Goal: Task Accomplishment & Management: Use online tool/utility

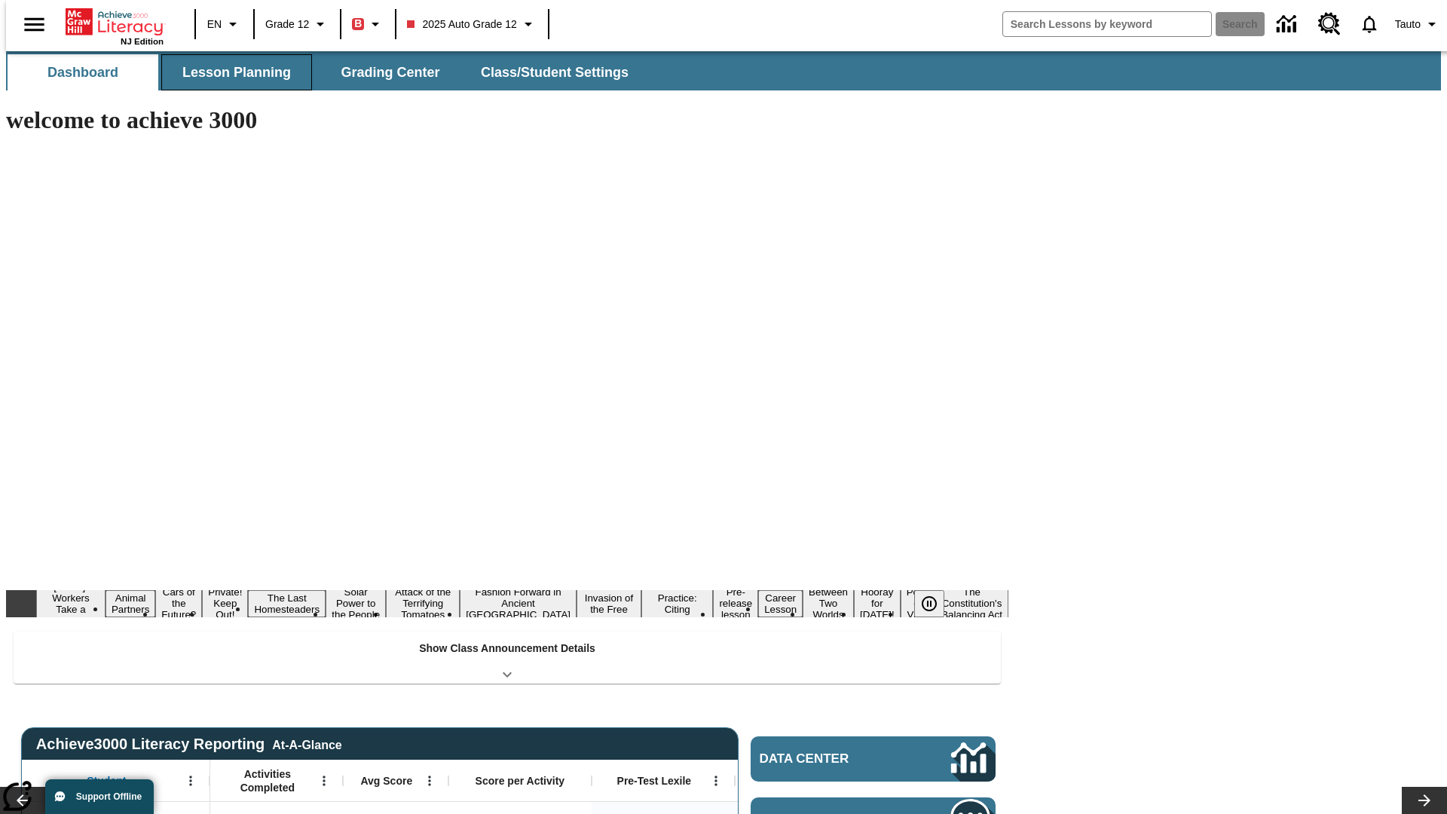
click at [231, 72] on button "Lesson Planning" at bounding box center [236, 72] width 151 height 36
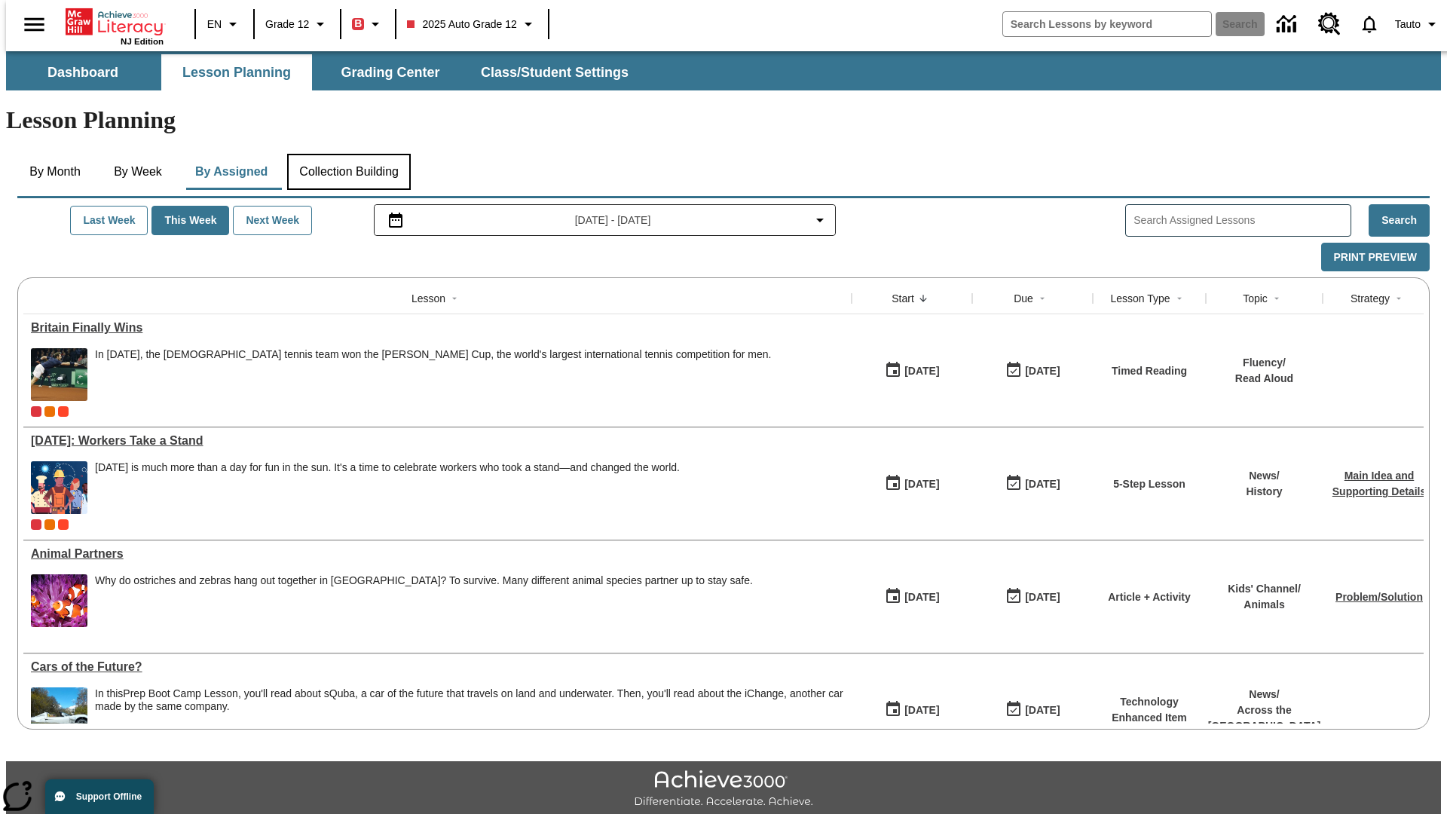
click at [348, 154] on button "Collection Building" at bounding box center [349, 172] width 124 height 36
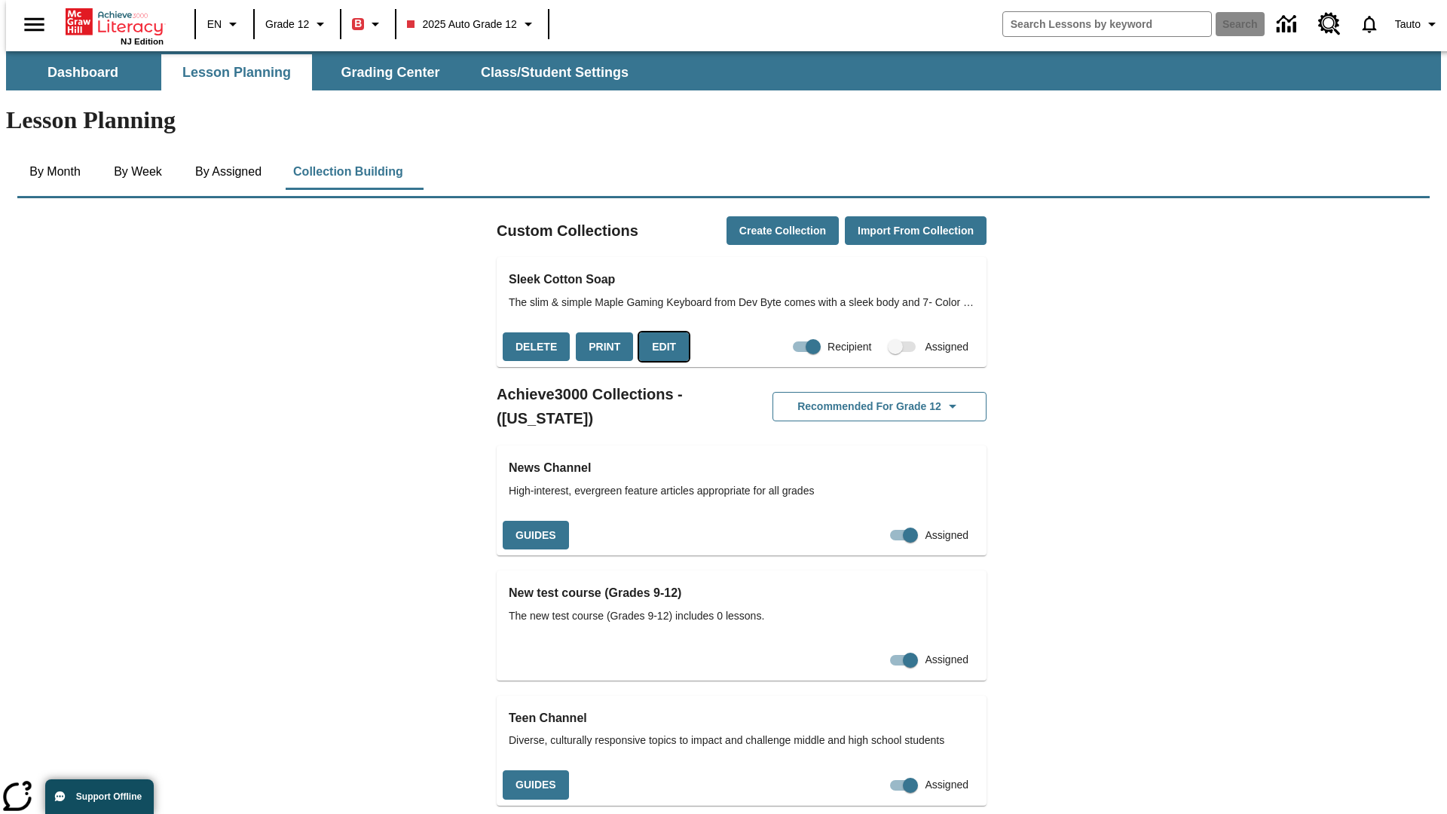
click at [659, 332] on button "Edit" at bounding box center [664, 346] width 50 height 29
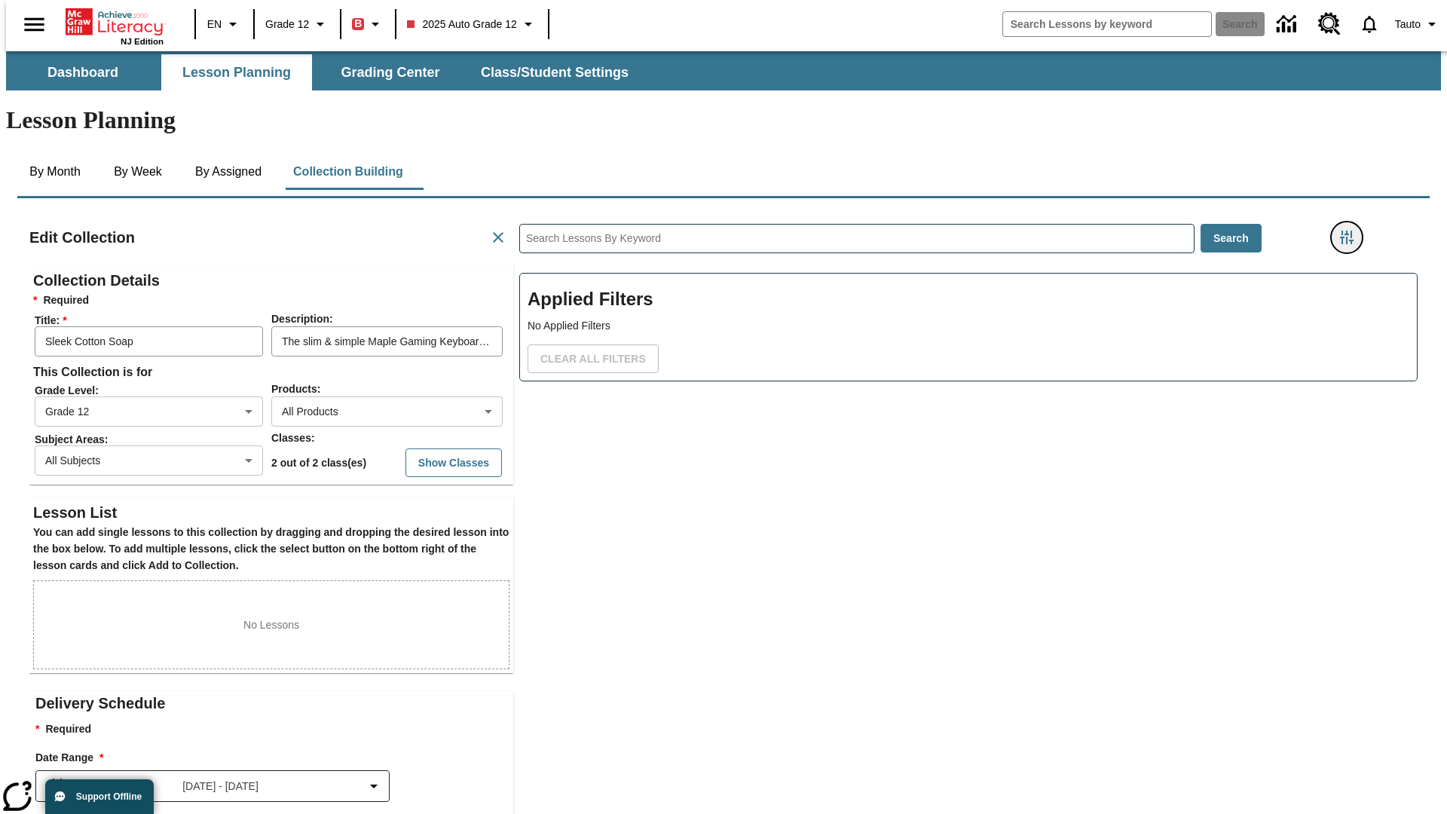
click at [1351, 231] on icon "Filters Side menu" at bounding box center [1347, 238] width 14 height 14
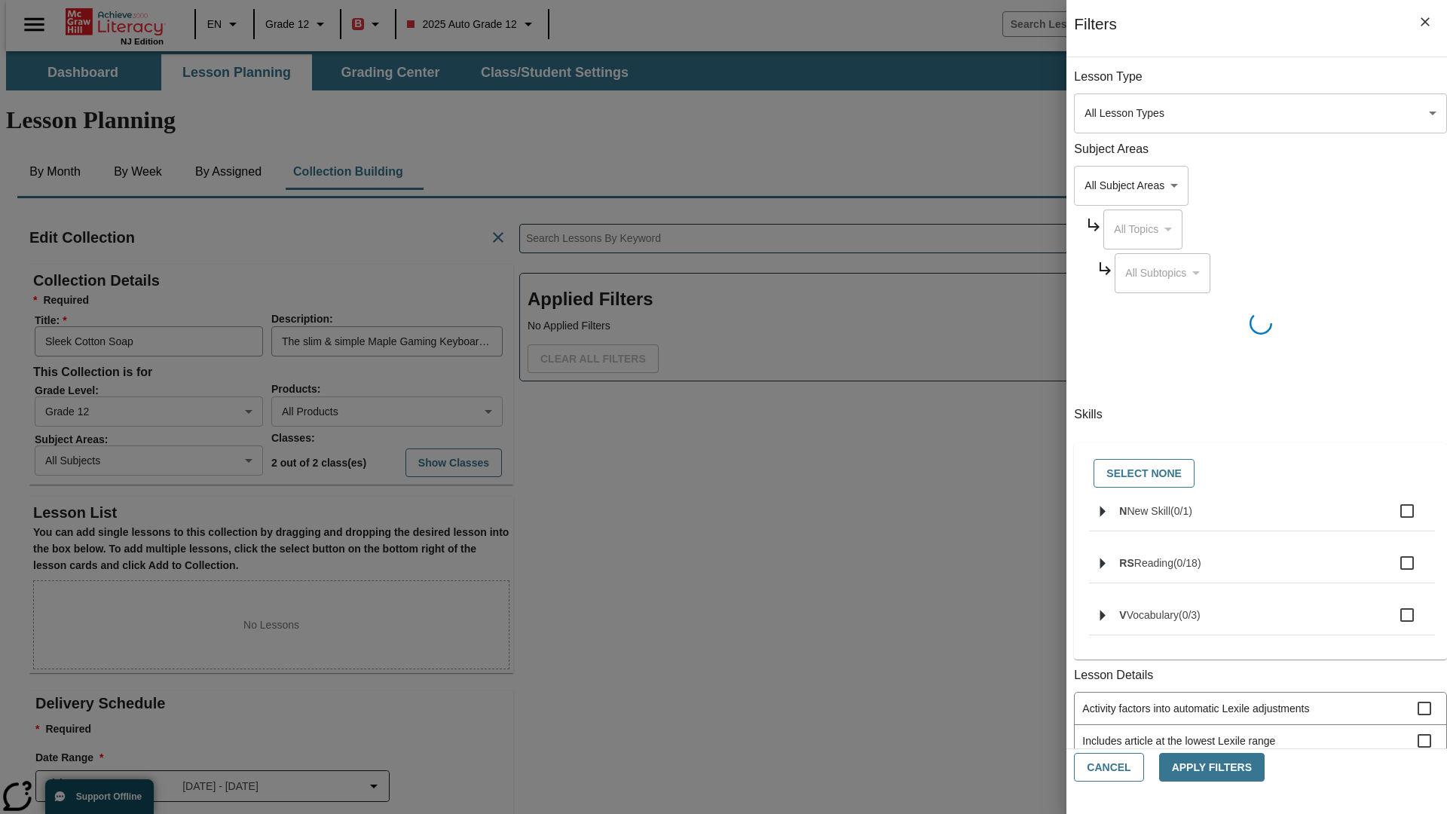
scroll to position [1, 1]
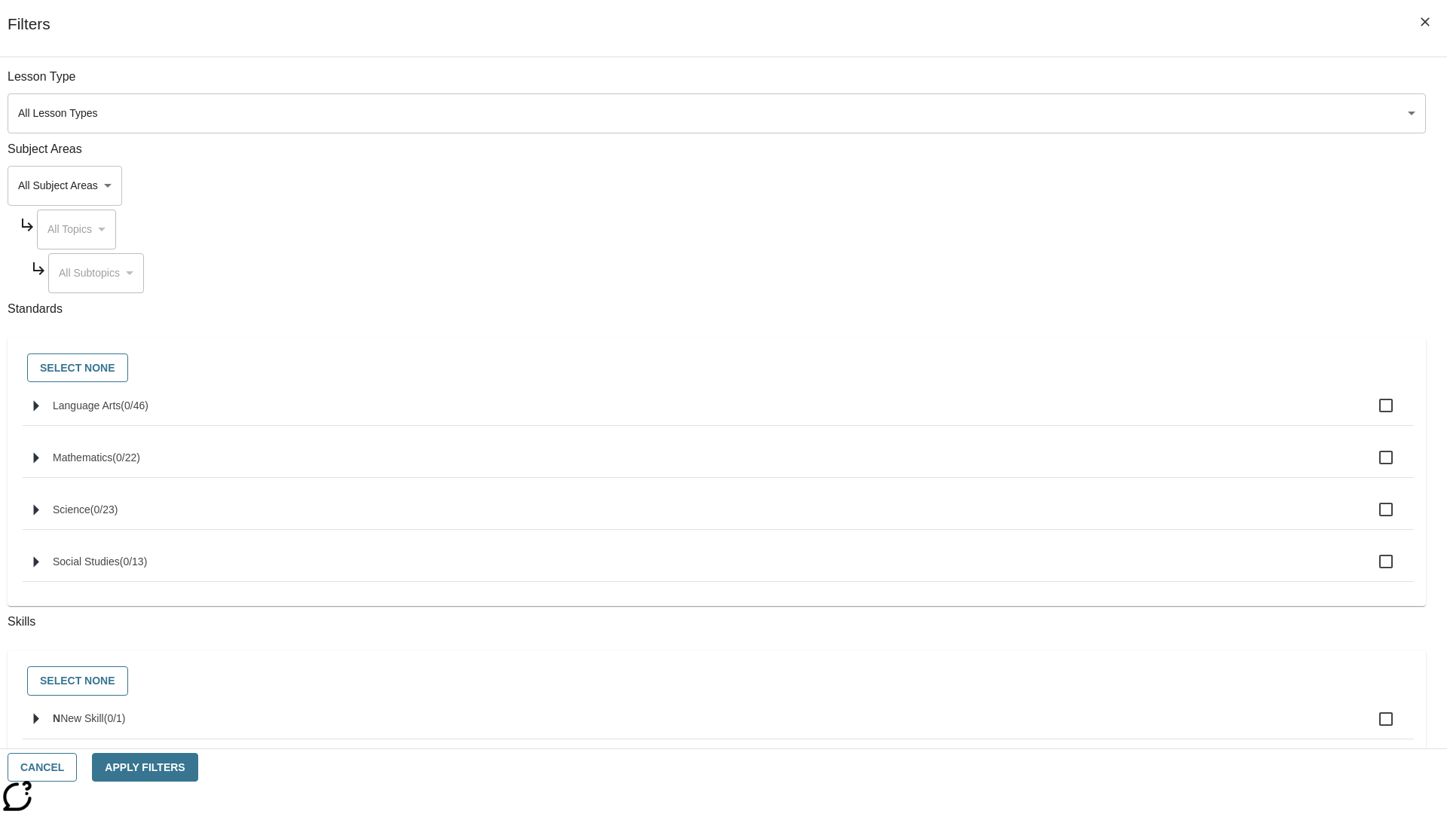
click at [1085, 185] on body "Skip to main content NJ Edition EN Grade 12 B 2025 Auto Grade 12 Search 0 Tauto…" at bounding box center [723, 523] width 1435 height 945
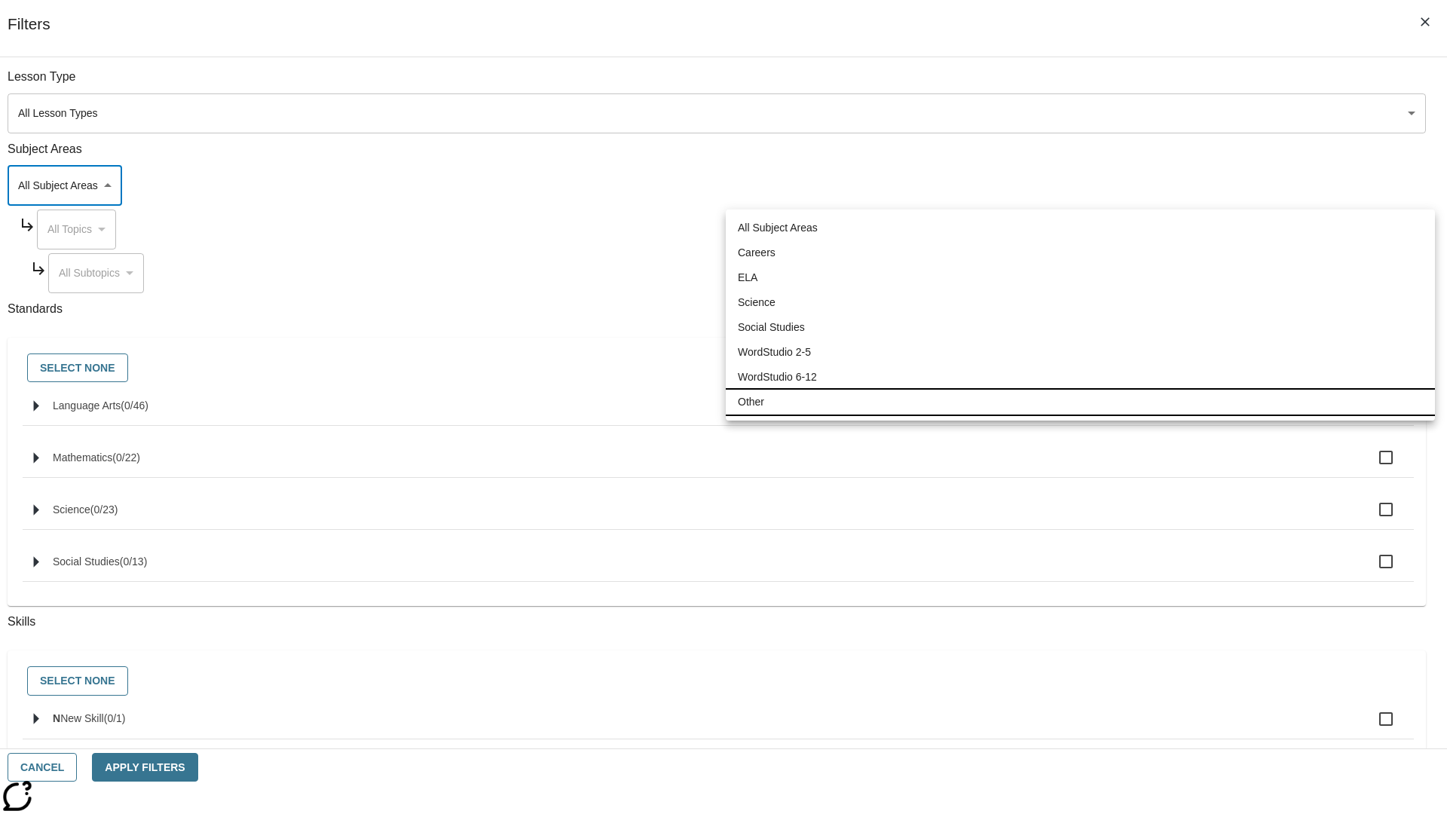
click at [1080, 402] on li "Other" at bounding box center [1080, 402] width 709 height 25
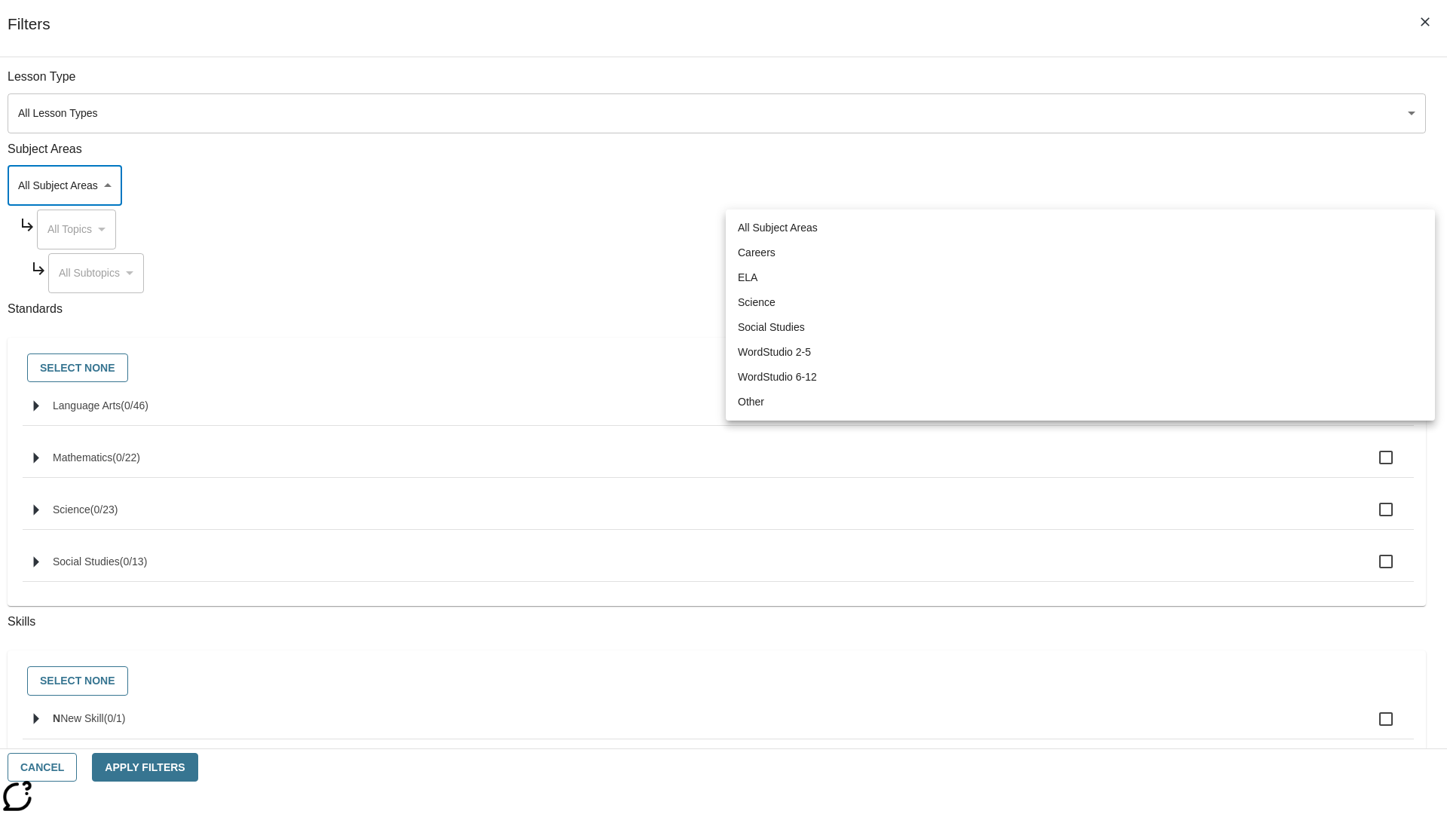
type input "0"
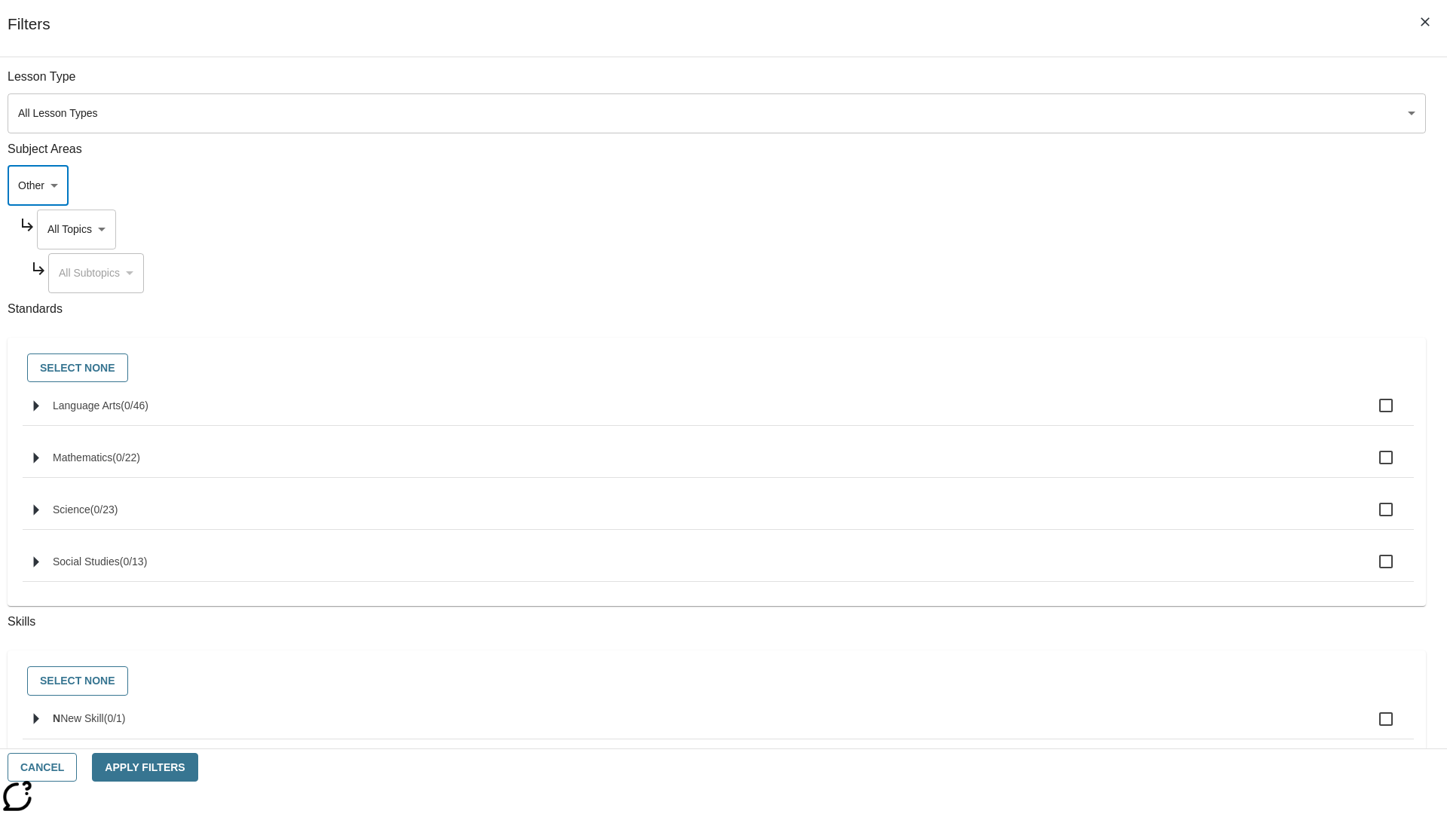
click at [1099, 229] on body "Skip to main content NJ Edition EN Grade 12 B 2025 Auto Grade 12 Search 0 Tauto…" at bounding box center [723, 523] width 1435 height 945
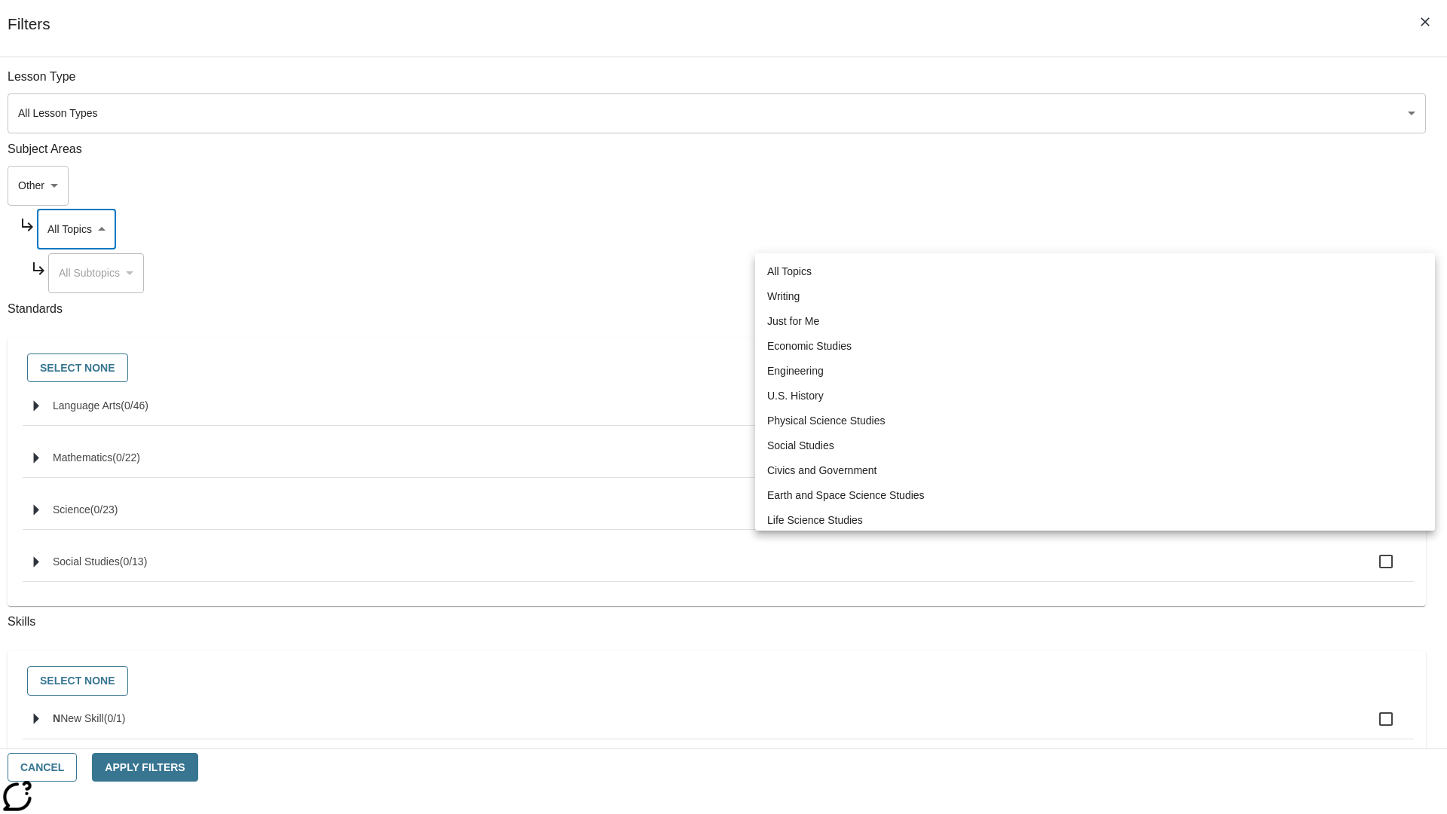
scroll to position [0, 1]
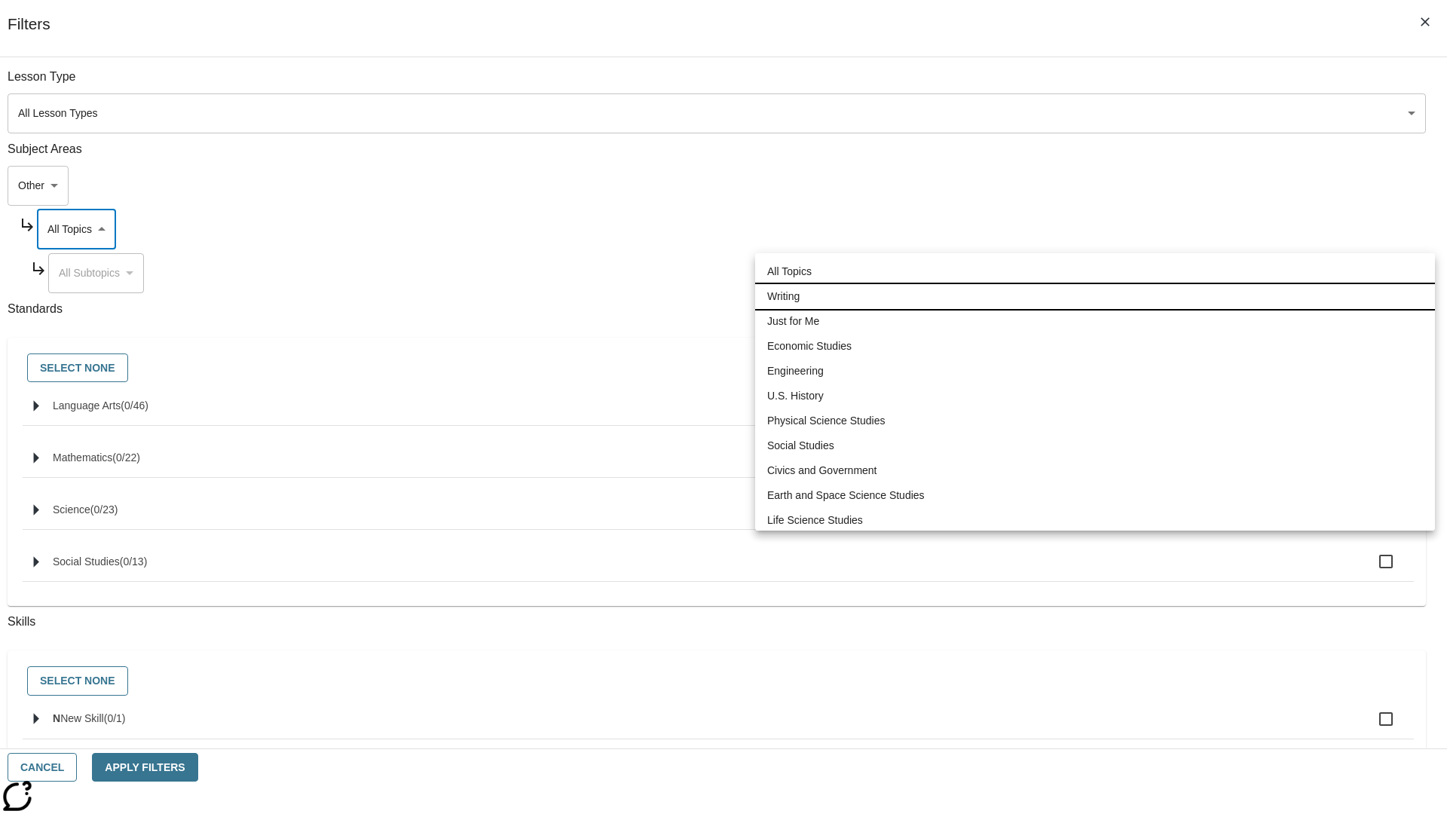
click at [1095, 296] on li "Writing" at bounding box center [1095, 296] width 680 height 25
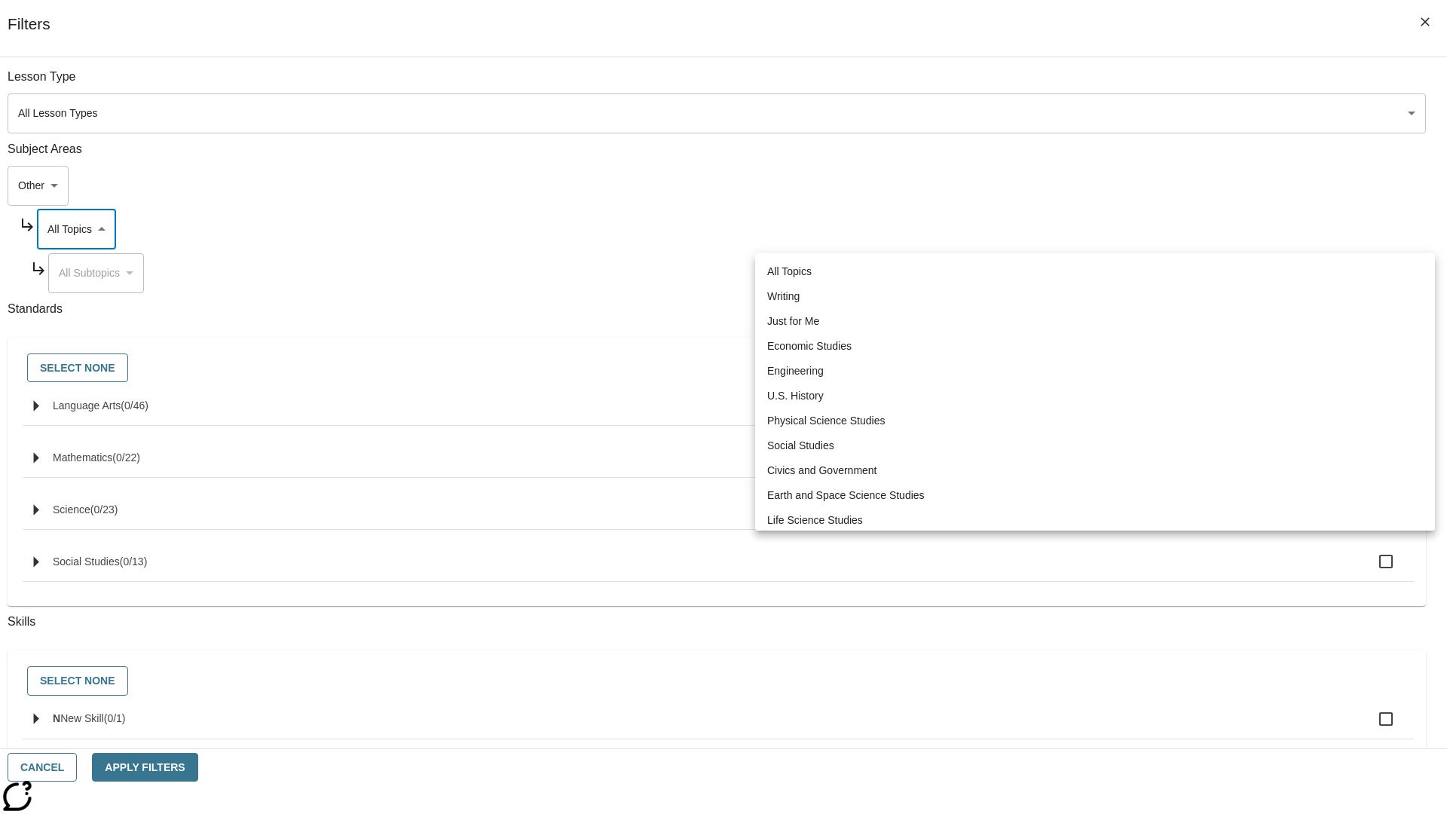
type input "6"
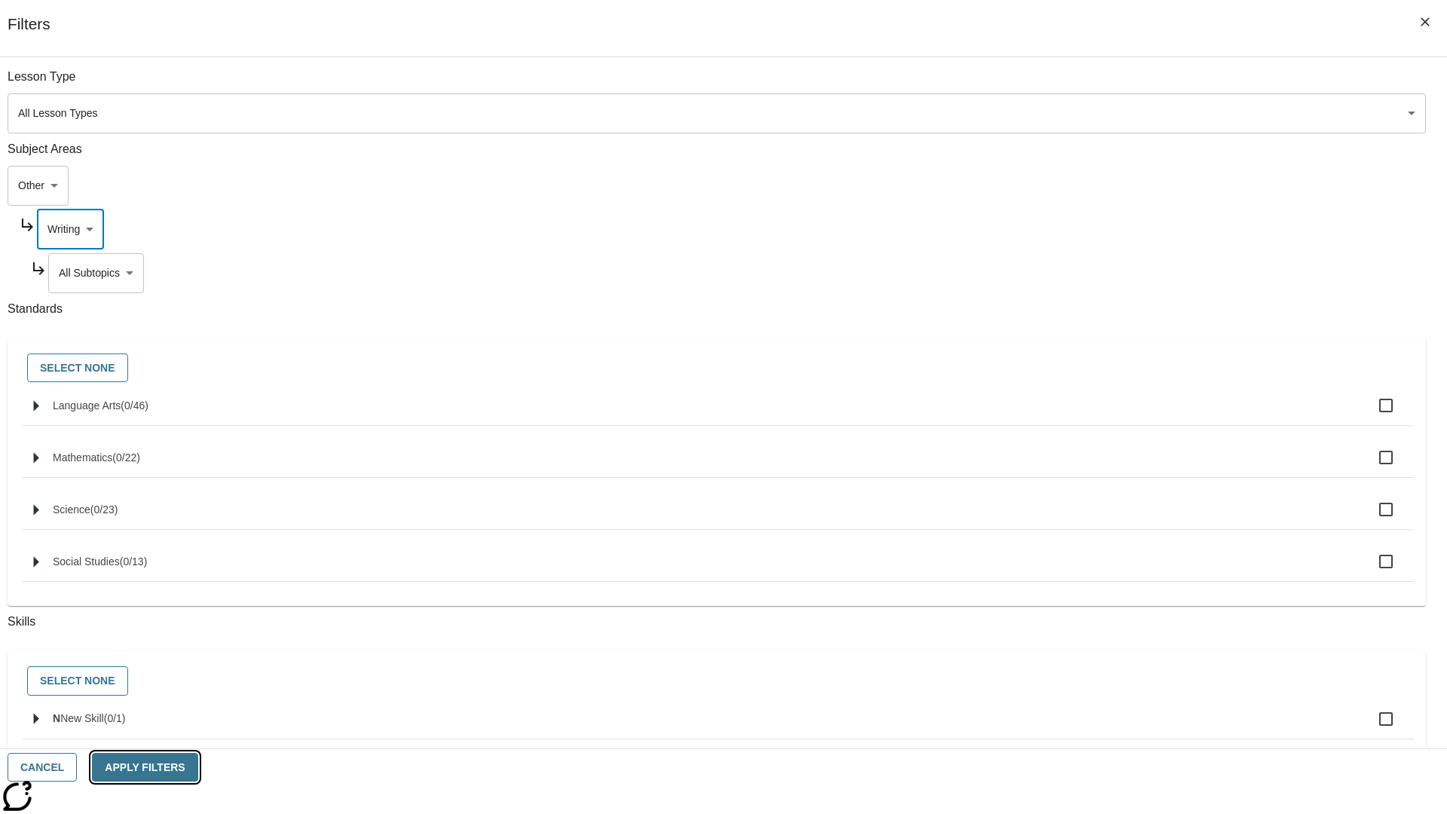
click at [197, 767] on button "Apply Filters" at bounding box center [145, 767] width 106 height 29
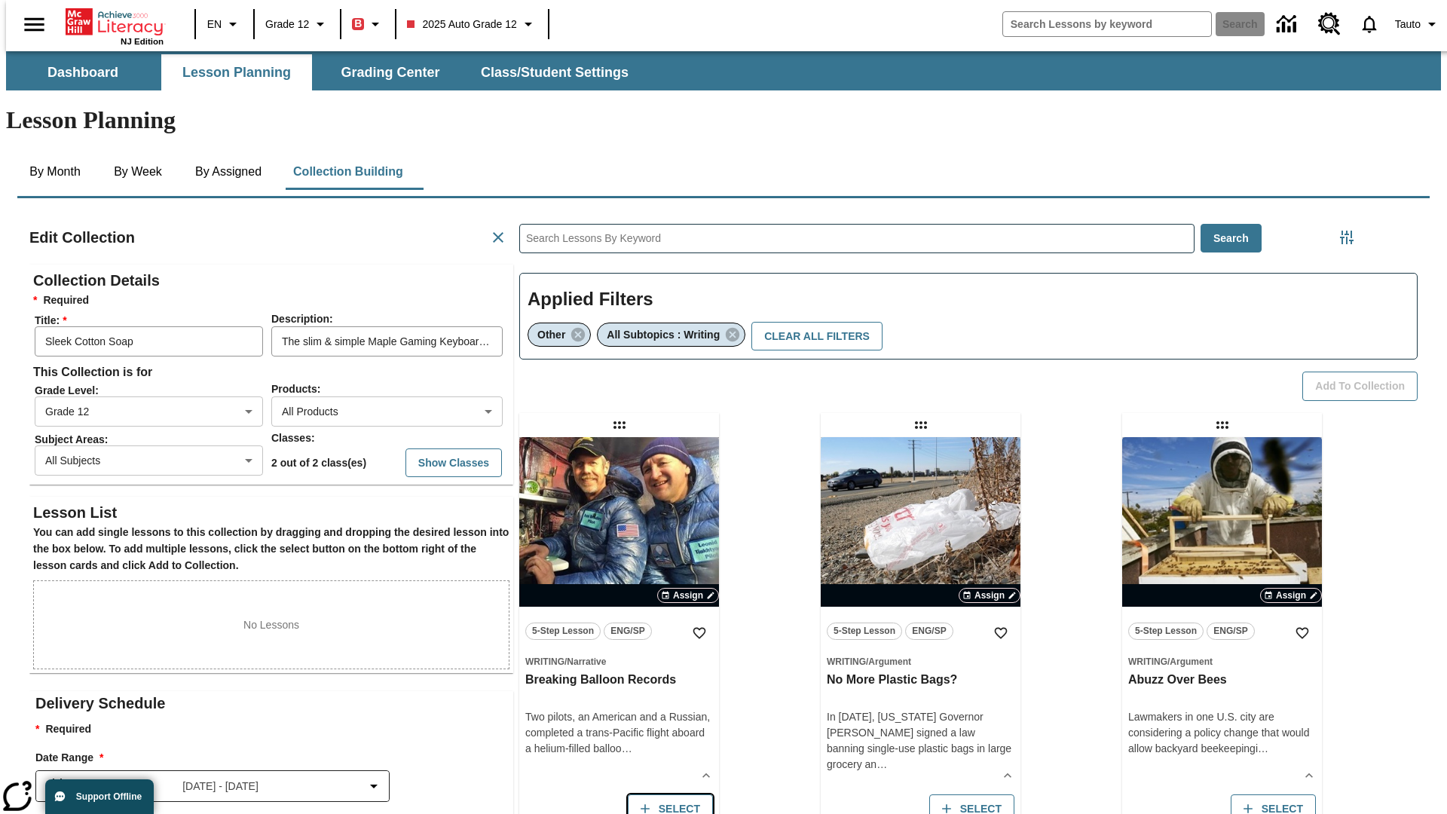
click at [666, 794] on button "Select" at bounding box center [670, 808] width 85 height 29
click at [1365, 372] on button "Add to Collection" at bounding box center [1359, 386] width 115 height 29
click at [666, 794] on button "Select" at bounding box center [670, 808] width 85 height 29
